Goal: Task Accomplishment & Management: Manage account settings

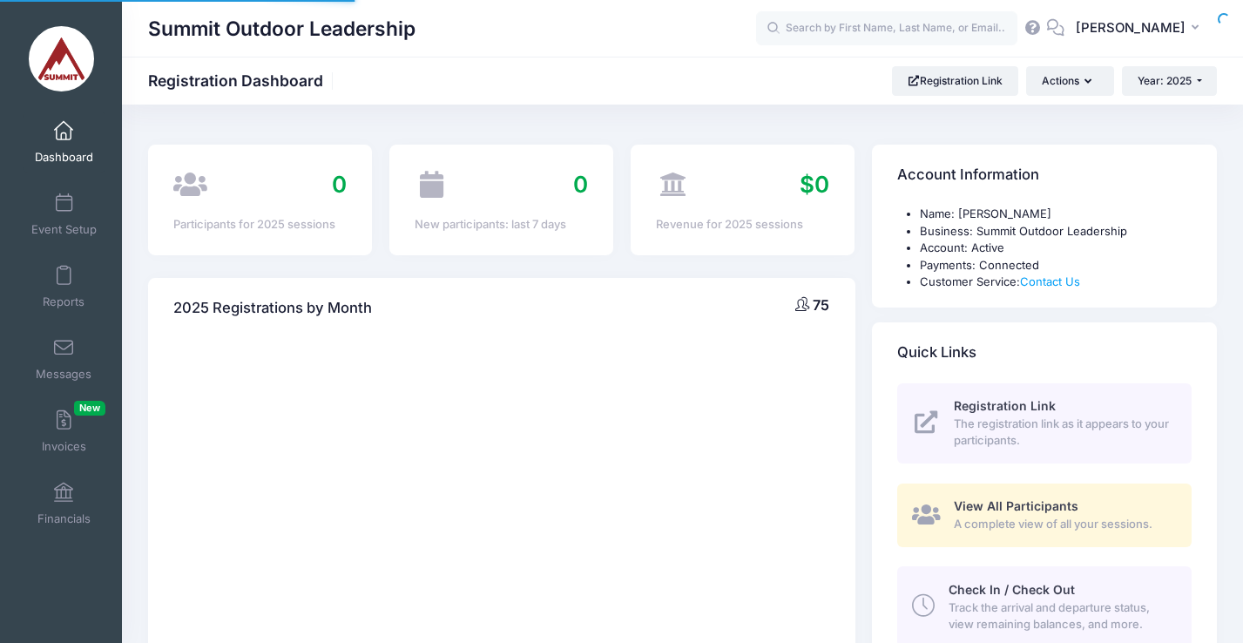
select select
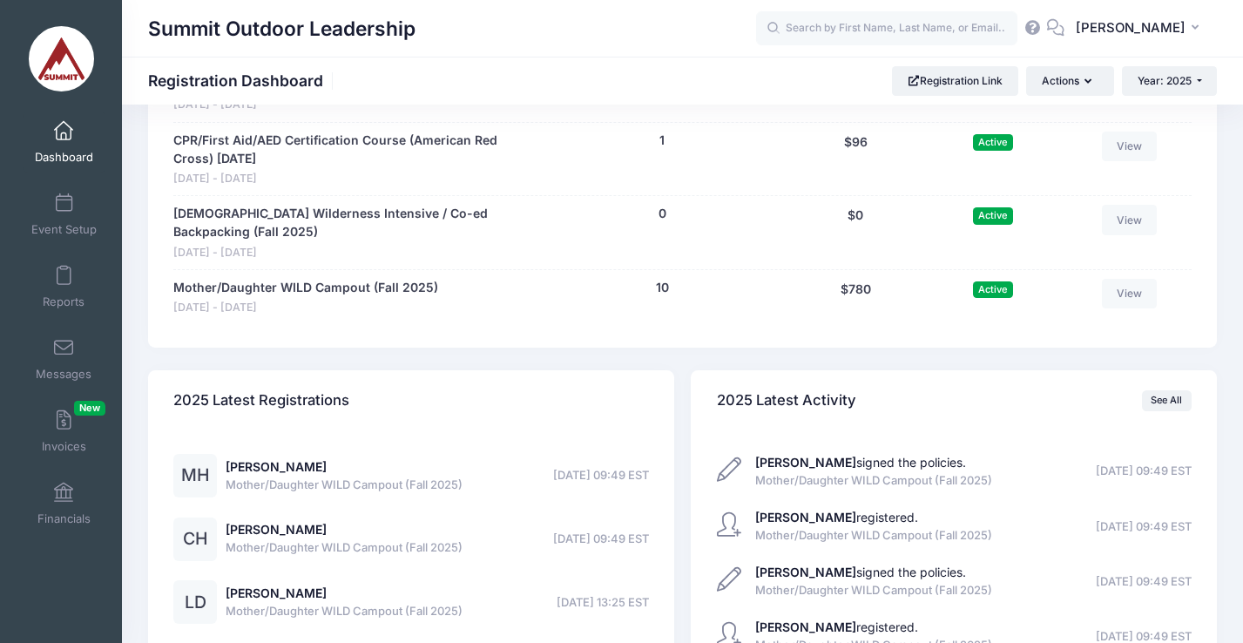
scroll to position [1897, 0]
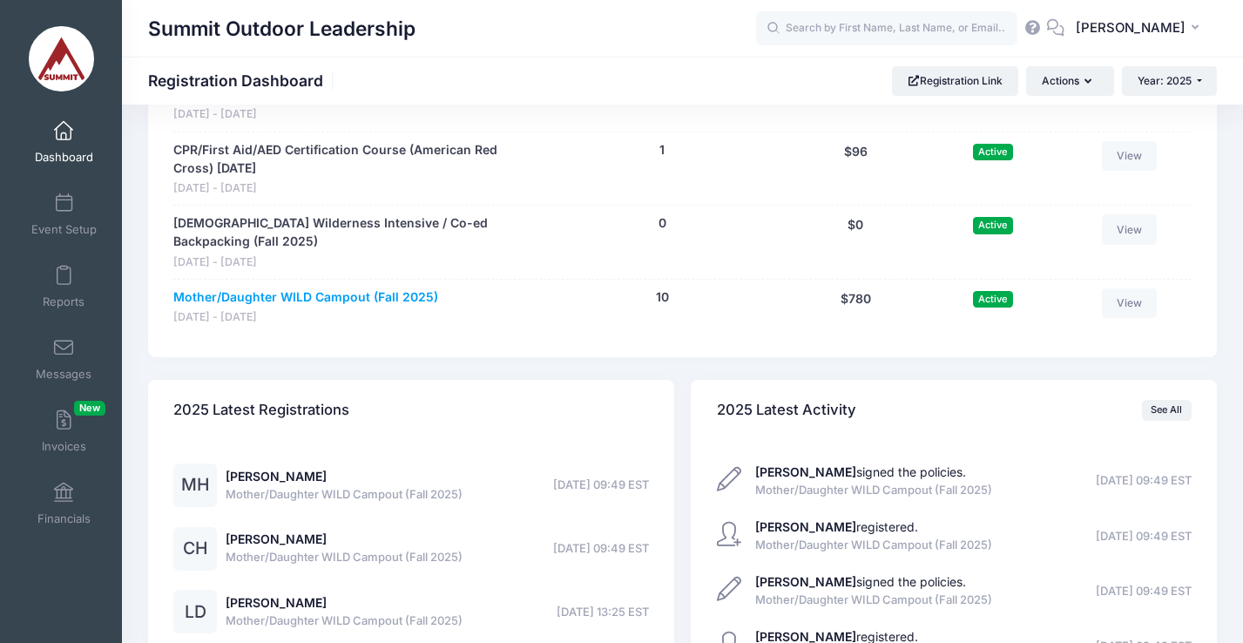
click at [361, 300] on link "Mother/Daughter WILD Campout (Fall 2025)" at bounding box center [305, 297] width 265 height 18
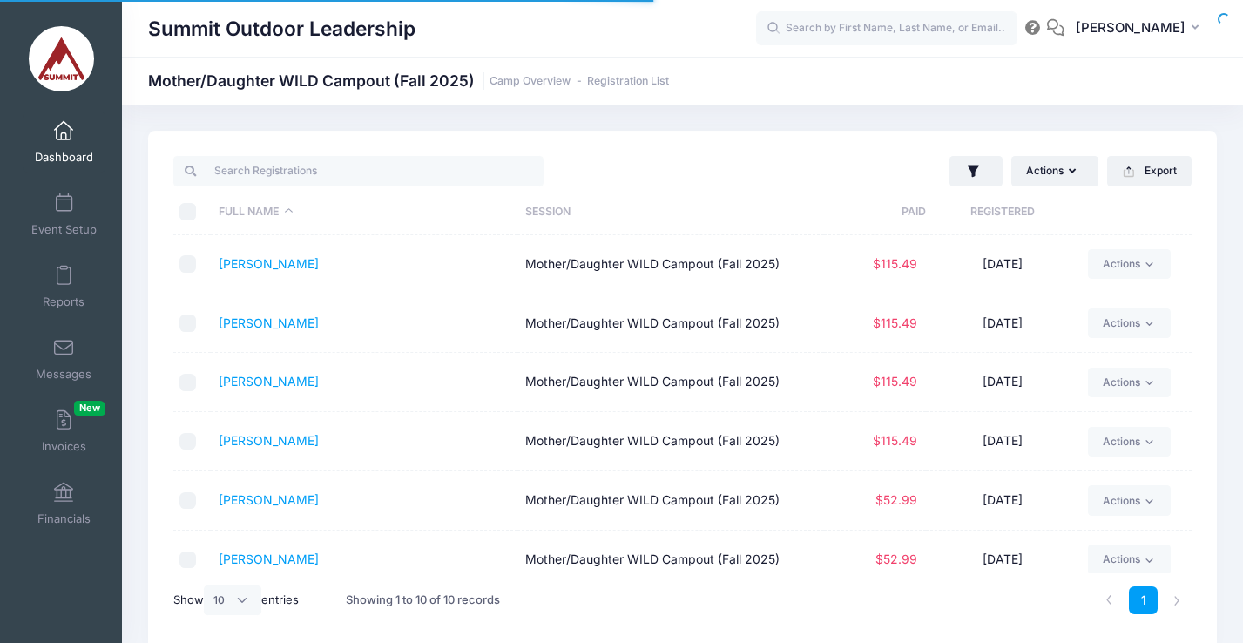
select select "10"
